Goal: Navigation & Orientation: Go to known website

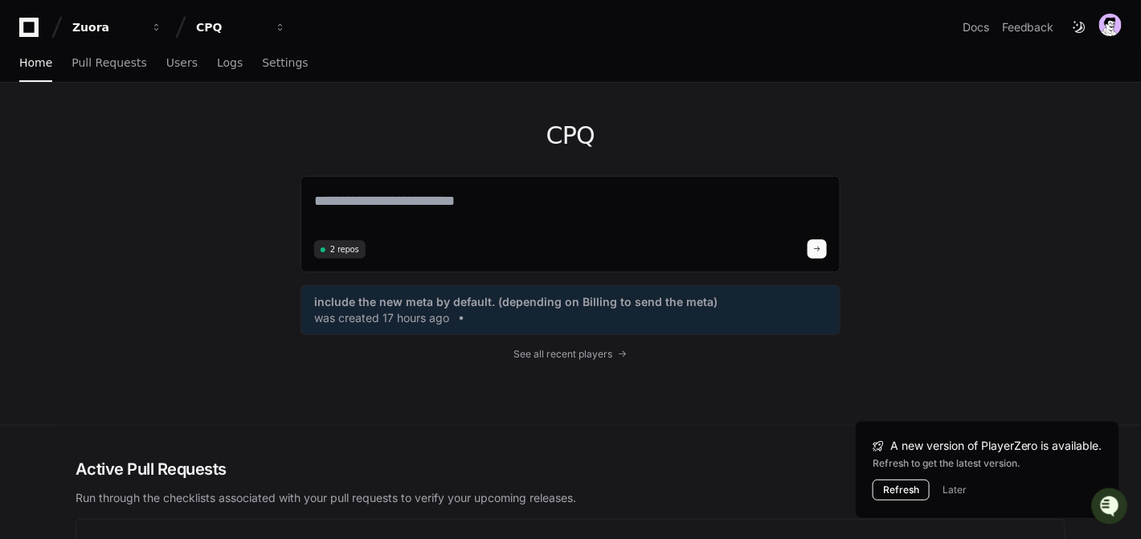
click at [887, 487] on button "Refresh" at bounding box center [900, 490] width 57 height 21
